Goal: Information Seeking & Learning: Learn about a topic

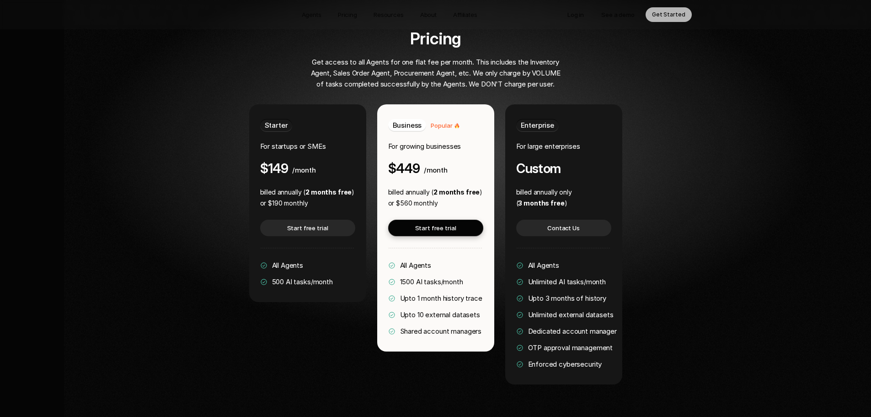
scroll to position [1738, 0]
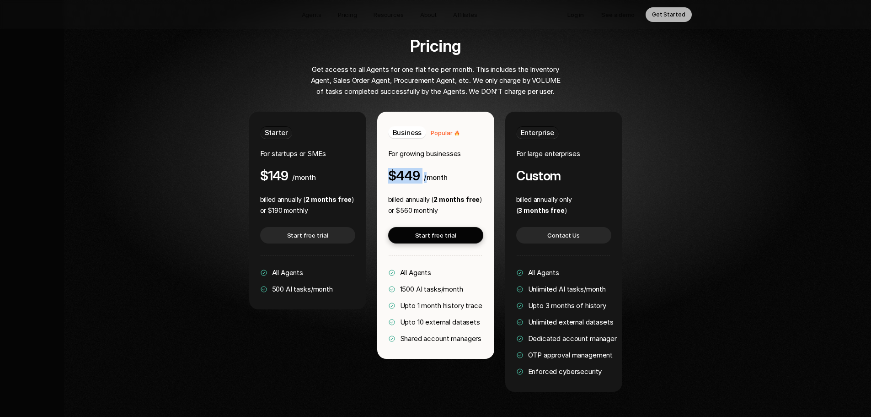
drag, startPoint x: 426, startPoint y: 147, endPoint x: 387, endPoint y: 153, distance: 39.4
click at [387, 153] on div "Business Popular For growing businesses $449 /month billed annually ( 2 months …" at bounding box center [435, 235] width 117 height 247
click at [405, 205] on p "or $560 monthly" at bounding box center [435, 210] width 95 height 11
click at [410, 128] on span "Business" at bounding box center [407, 132] width 29 height 9
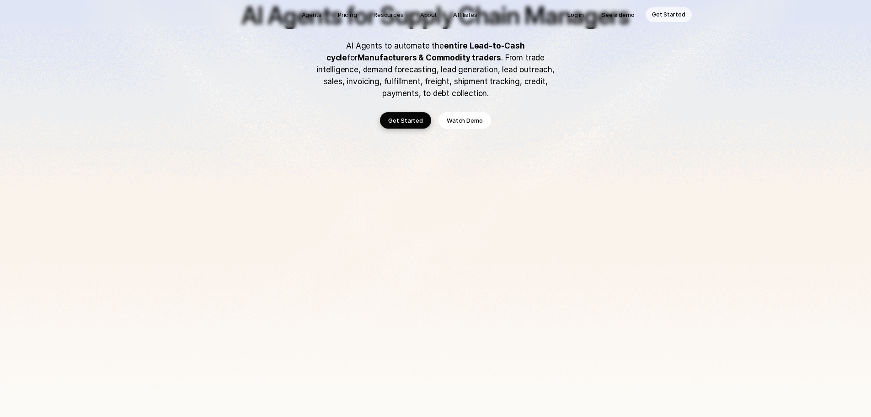
scroll to position [0, 0]
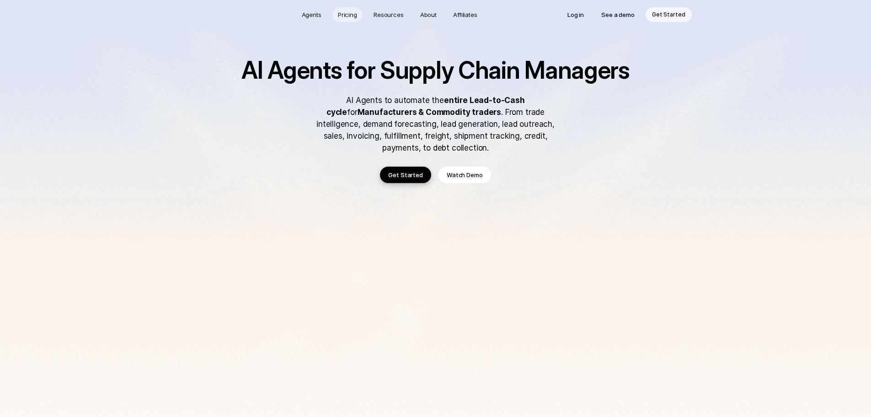
click at [349, 16] on p "Pricing" at bounding box center [347, 14] width 19 height 9
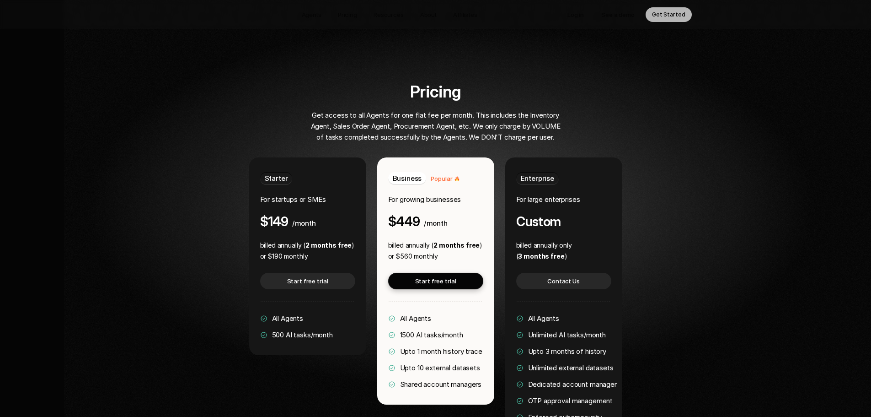
scroll to position [1705, 0]
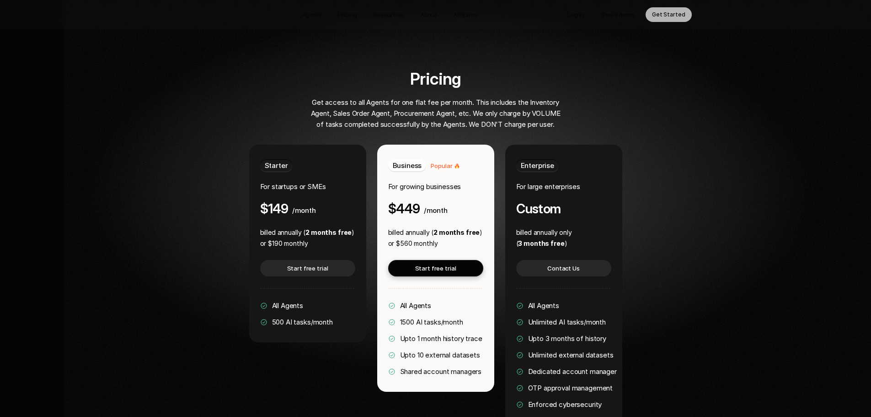
click at [397, 201] on h4 "$449" at bounding box center [404, 208] width 32 height 15
drag, startPoint x: 390, startPoint y: 187, endPoint x: 446, endPoint y: 176, distance: 57.3
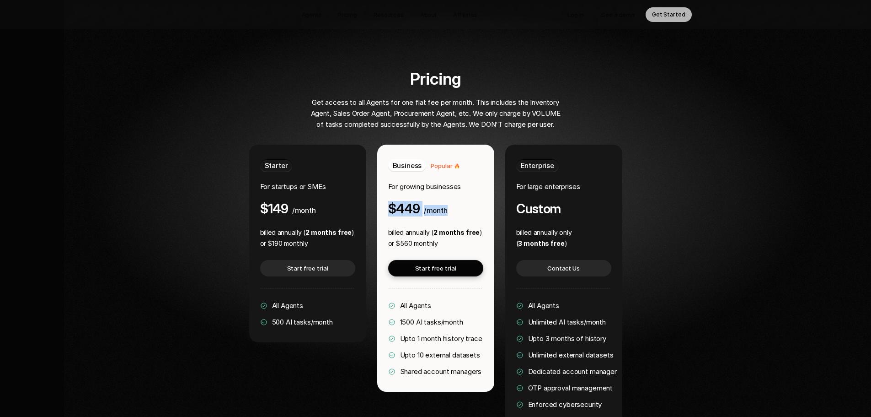
click at [446, 201] on div "$449 /month" at bounding box center [417, 208] width 59 height 15
click at [436, 206] on span "/month" at bounding box center [436, 210] width 24 height 9
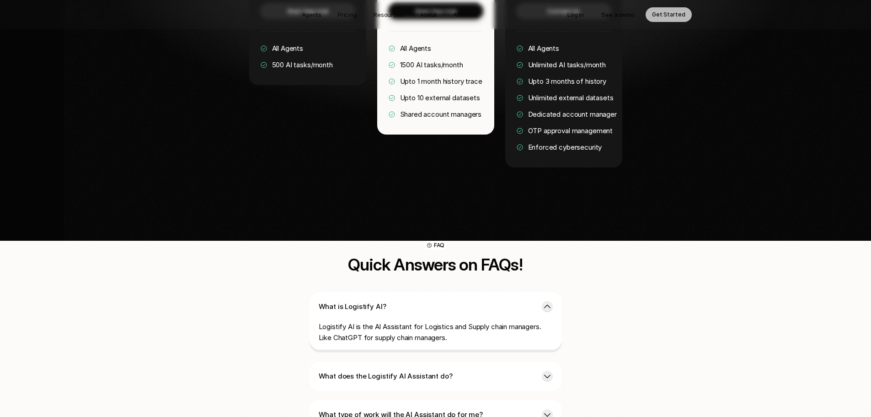
scroll to position [2116, 0]
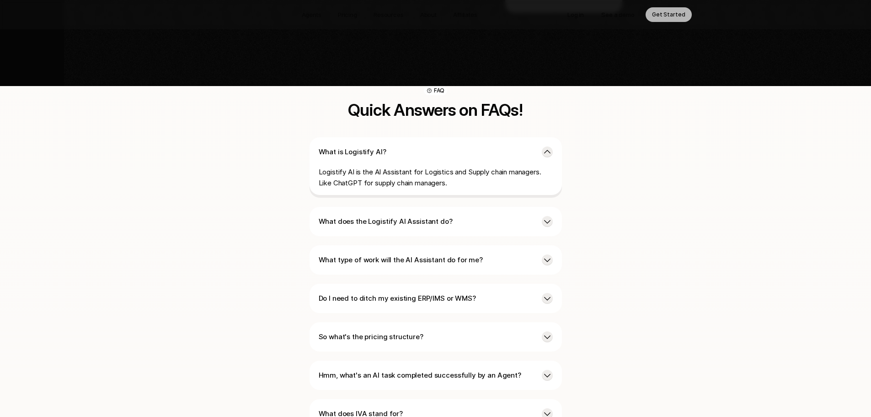
click at [406, 331] on p "So what's the pricing structure?" at bounding box center [427, 336] width 216 height 11
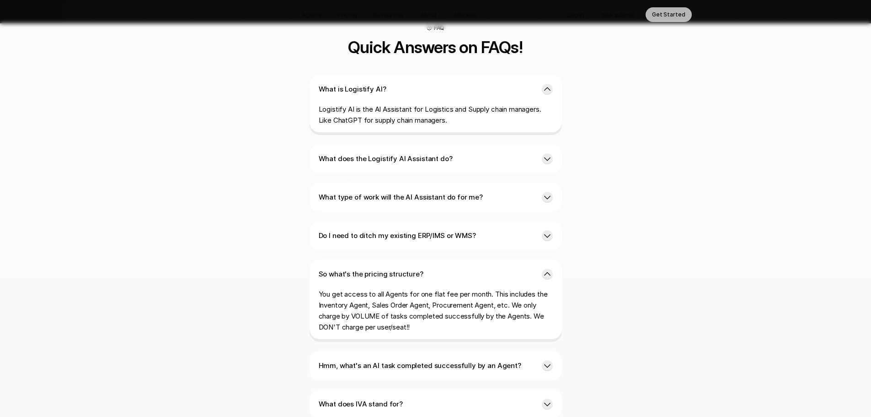
scroll to position [2208, 0]
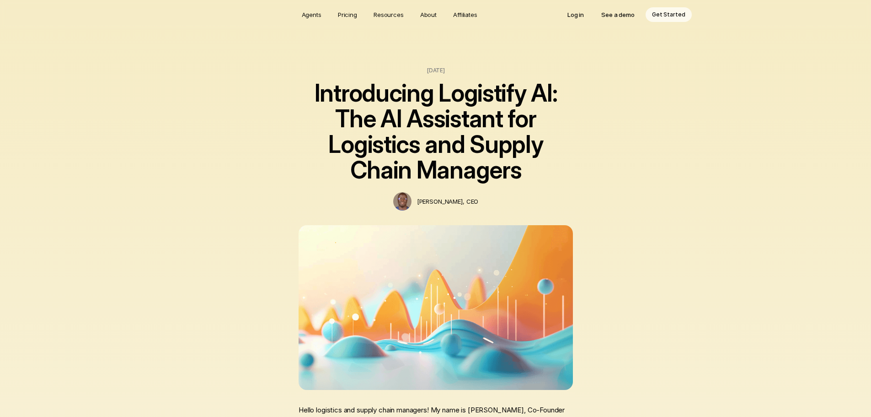
click at [349, 14] on p "Pricing" at bounding box center [347, 14] width 19 height 9
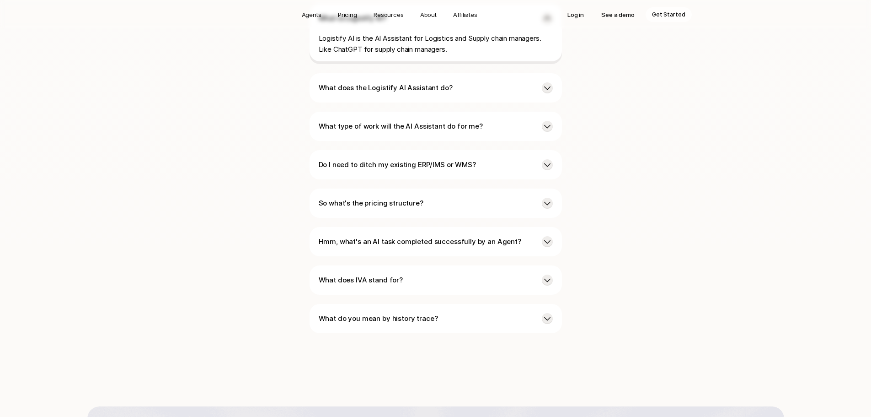
scroll to position [2253, 0]
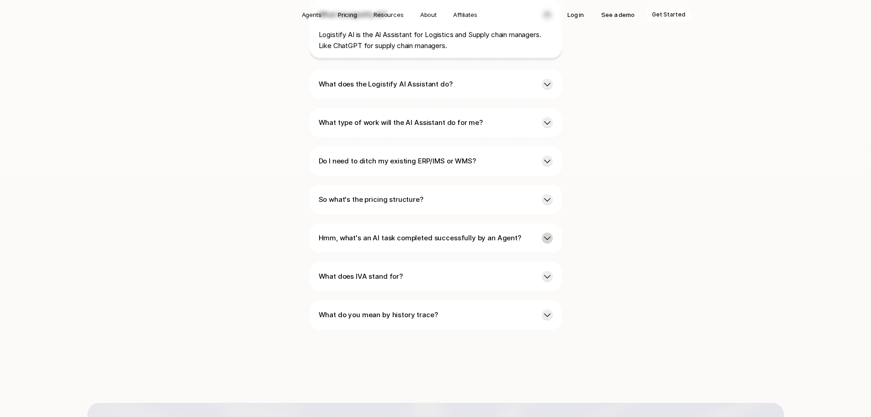
click at [545, 233] on icon at bounding box center [547, 237] width 9 height 9
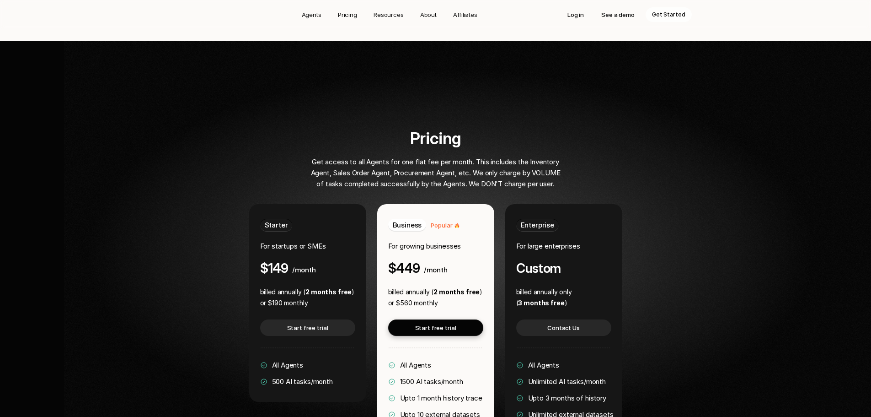
scroll to position [1659, 0]
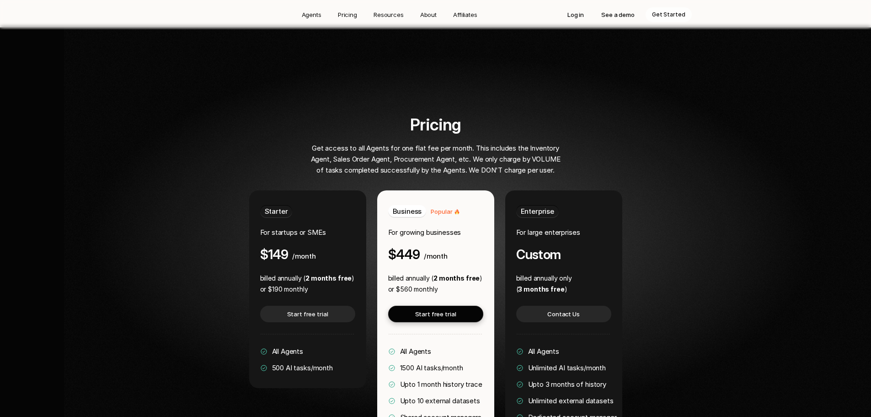
click at [265, 273] on p "billed annually ( 2 months free )" at bounding box center [307, 278] width 95 height 11
click at [266, 283] on p "or $190 monthly" at bounding box center [307, 288] width 95 height 11
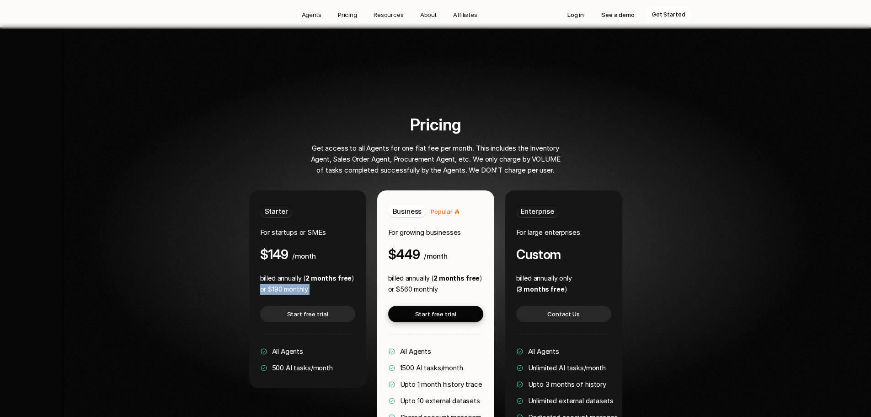
click at [266, 283] on p "or $190 monthly" at bounding box center [307, 288] width 95 height 11
